Goal: Information Seeking & Learning: Learn about a topic

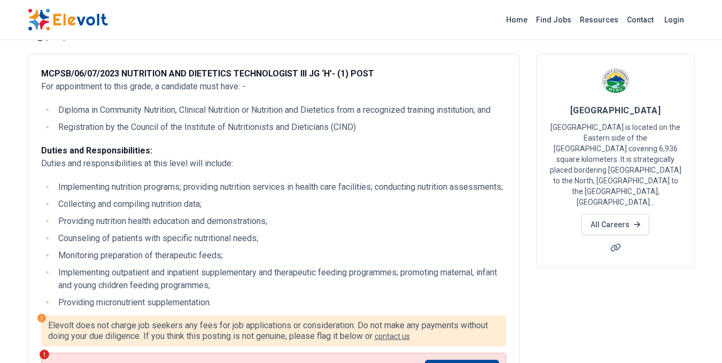
scroll to position [53, 0]
click at [636, 222] on icon at bounding box center [637, 225] width 6 height 6
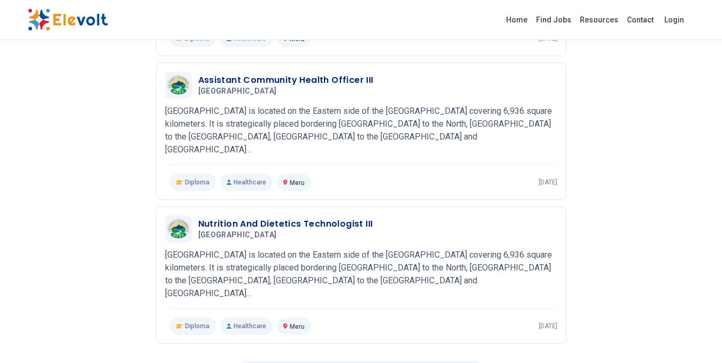
scroll to position [1230, 0]
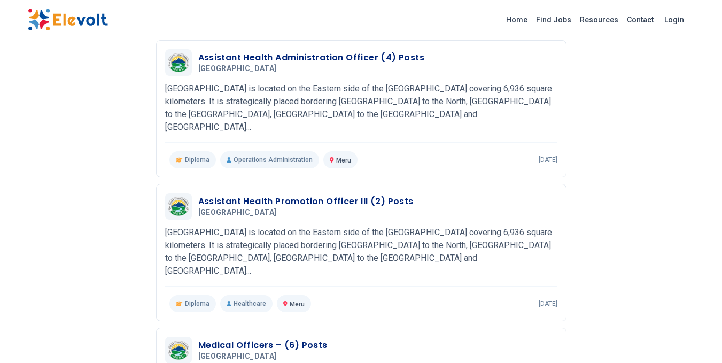
scroll to position [729, 0]
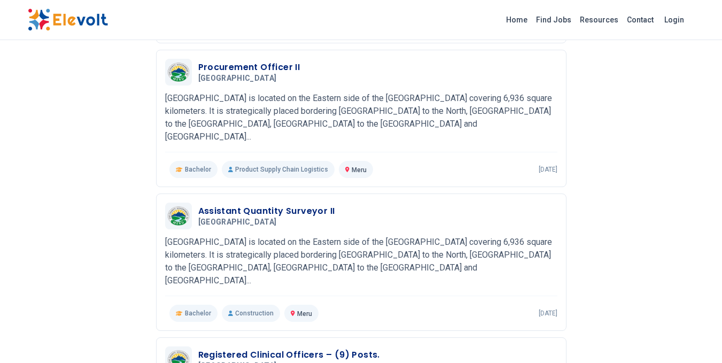
scroll to position [416, 0]
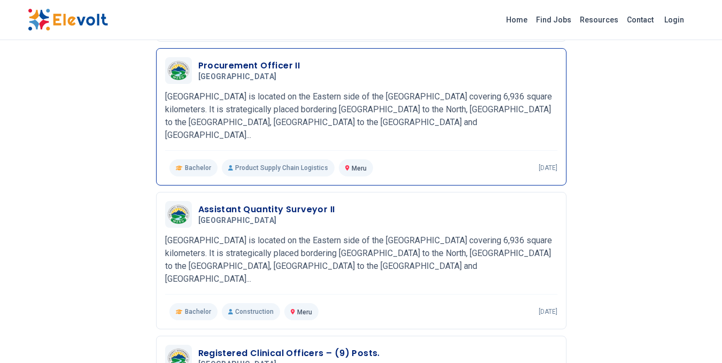
click at [197, 90] on p "Meru County is located on the Eastern side of the Mt Kenya covering 6,936 squar…" at bounding box center [361, 115] width 392 height 51
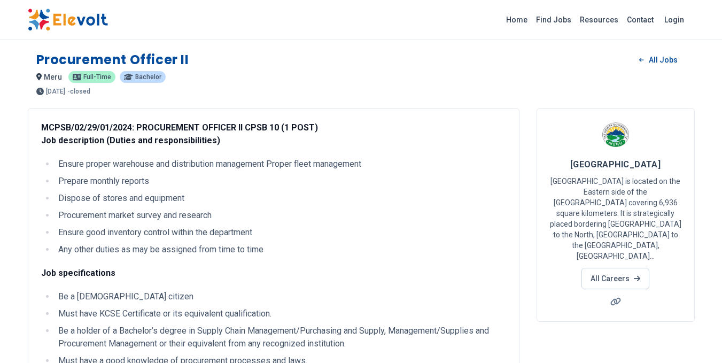
click at [89, 76] on span "Full-time" at bounding box center [97, 77] width 28 height 6
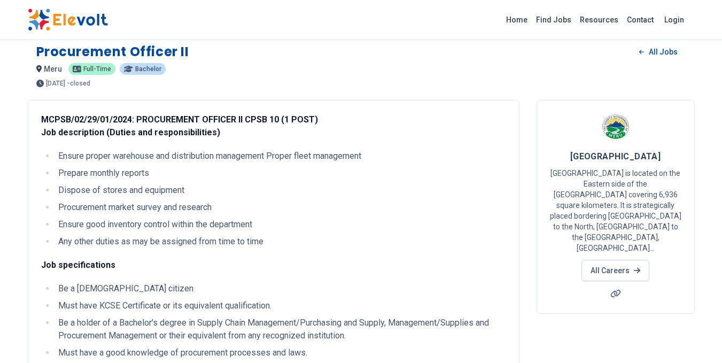
scroll to position [1, 0]
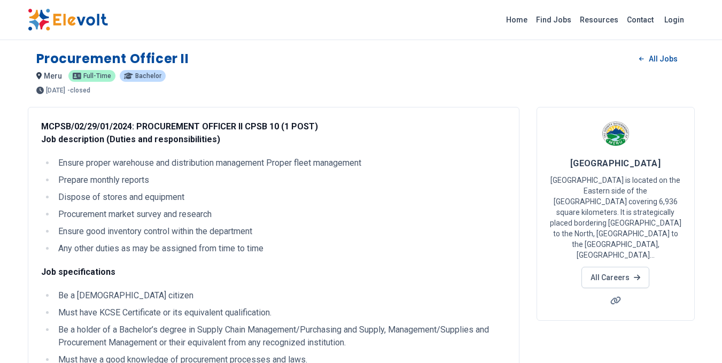
click at [579, 182] on p "[GEOGRAPHIC_DATA] is located on the Eastern side of the [GEOGRAPHIC_DATA] cover…" at bounding box center [616, 218] width 132 height 86
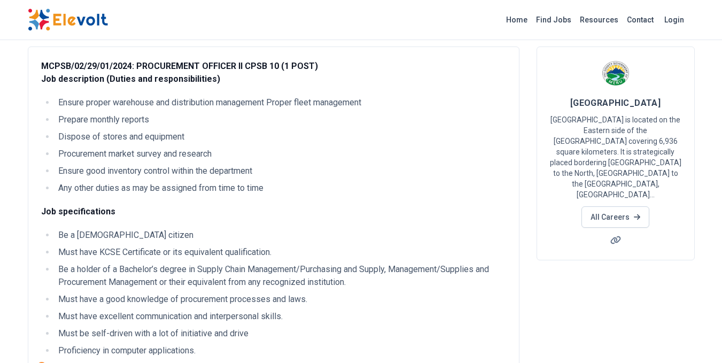
scroll to position [59, 0]
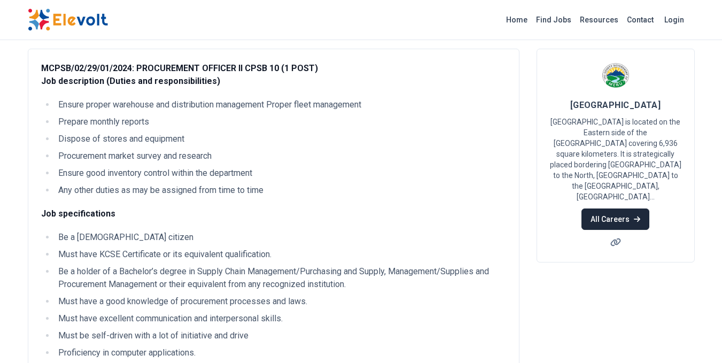
click at [605, 208] on link "All Careers" at bounding box center [616, 218] width 68 height 21
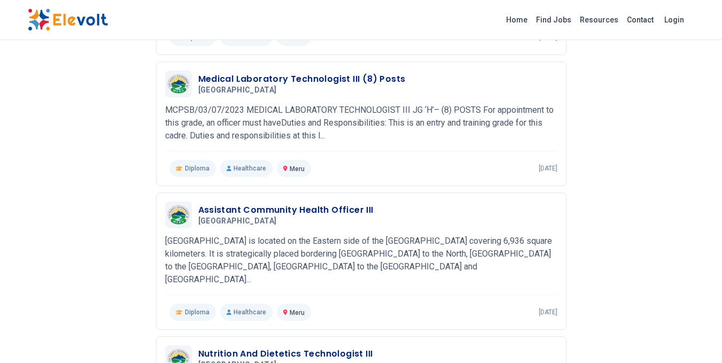
scroll to position [1362, 0]
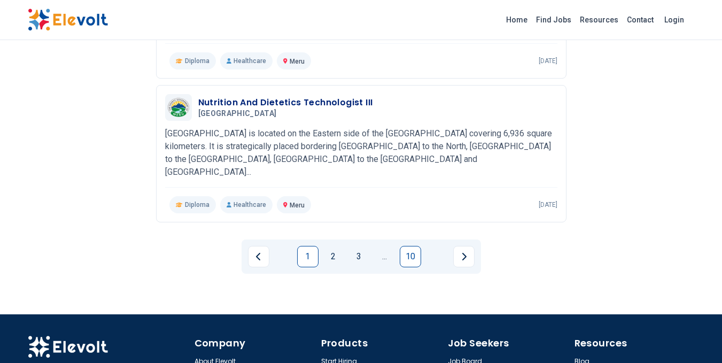
click at [403, 246] on link "10" at bounding box center [410, 256] width 21 height 21
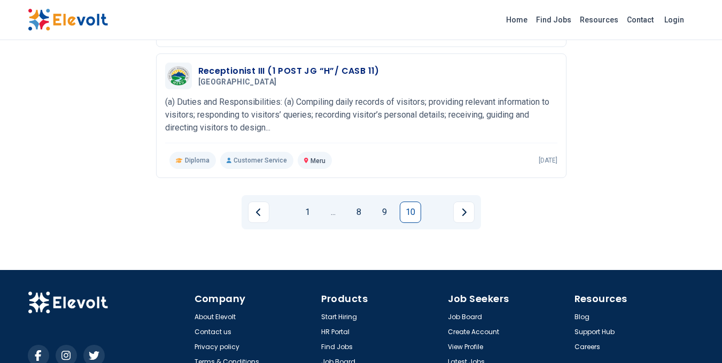
scroll to position [788, 0]
